Goal: Find specific page/section: Find specific page/section

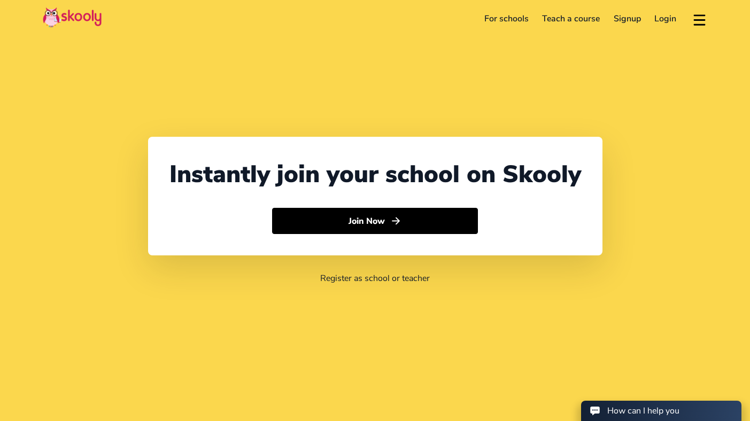
select select "65"
select select "[GEOGRAPHIC_DATA]"
select select "[GEOGRAPHIC_DATA]/[GEOGRAPHIC_DATA]"
select select "65"
select select "[GEOGRAPHIC_DATA]"
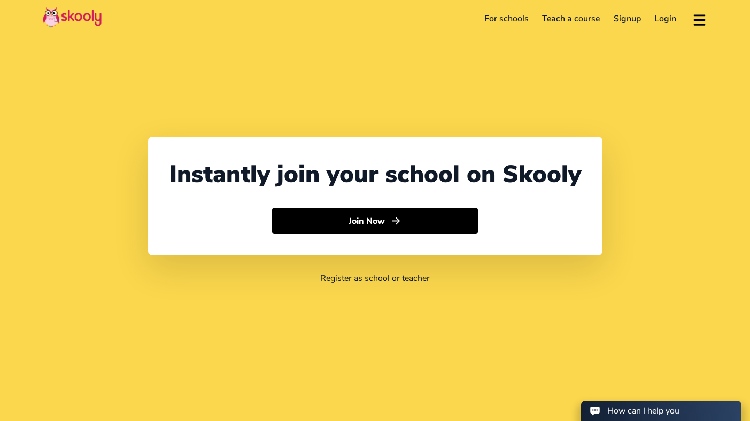
select select "[GEOGRAPHIC_DATA]/[GEOGRAPHIC_DATA]"
select select "65"
select select "[GEOGRAPHIC_DATA]"
select select "[GEOGRAPHIC_DATA]/[GEOGRAPHIC_DATA]"
click at [518, 18] on link "For schools" at bounding box center [506, 18] width 58 height 17
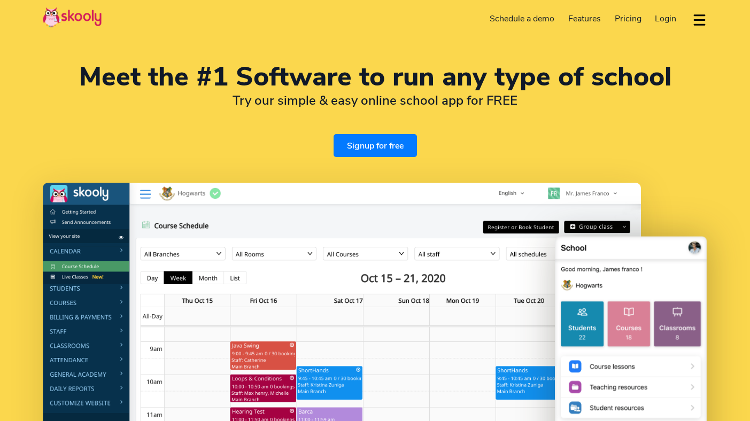
select select "en"
select select "65"
select select "[GEOGRAPHIC_DATA]"
select select "[GEOGRAPHIC_DATA]/[GEOGRAPHIC_DATA]"
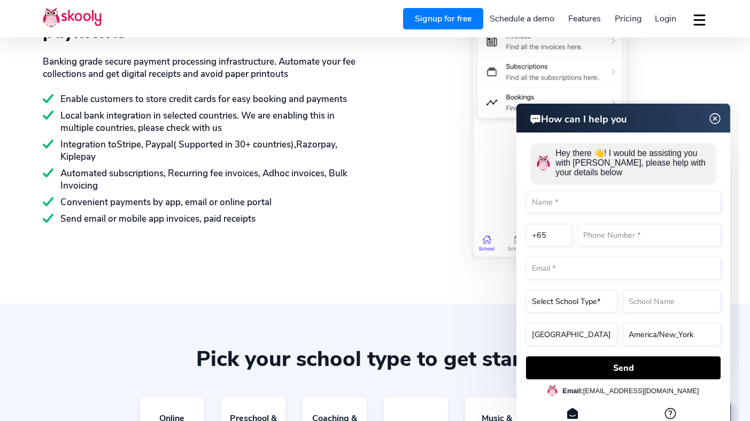
scroll to position [1611, 0]
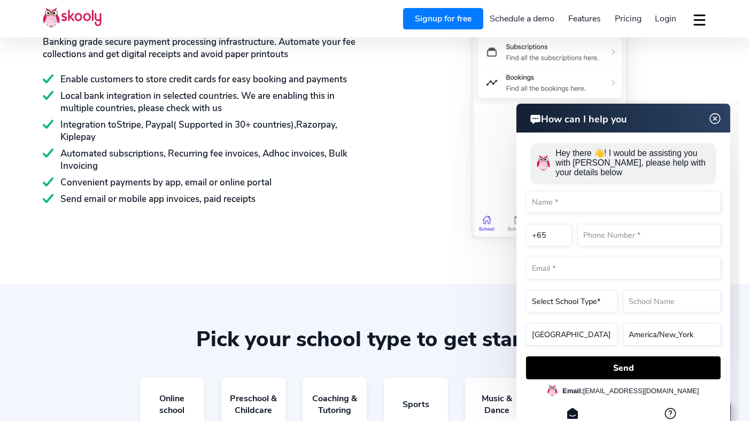
click at [724, 118] on img at bounding box center [715, 118] width 20 height 13
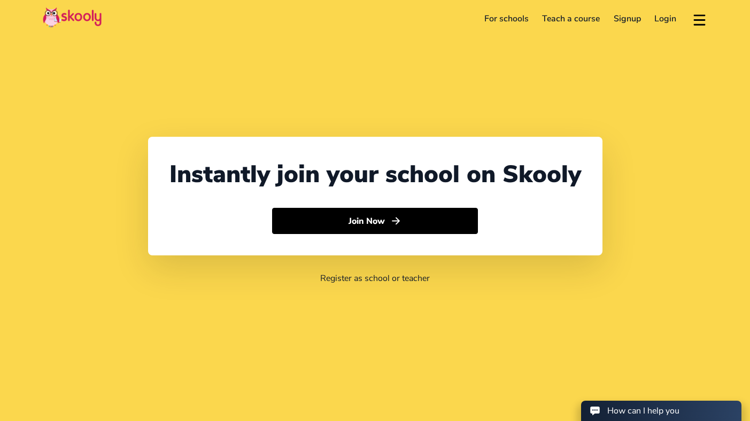
select select "65"
select select "[GEOGRAPHIC_DATA]"
select select "[GEOGRAPHIC_DATA]/[GEOGRAPHIC_DATA]"
select select "65"
select select "[GEOGRAPHIC_DATA]"
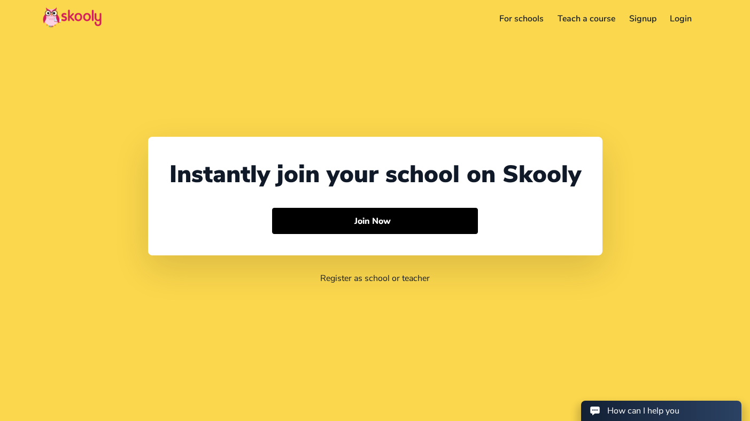
select select "[GEOGRAPHIC_DATA]/[GEOGRAPHIC_DATA]"
